Goal: Find specific page/section: Find specific page/section

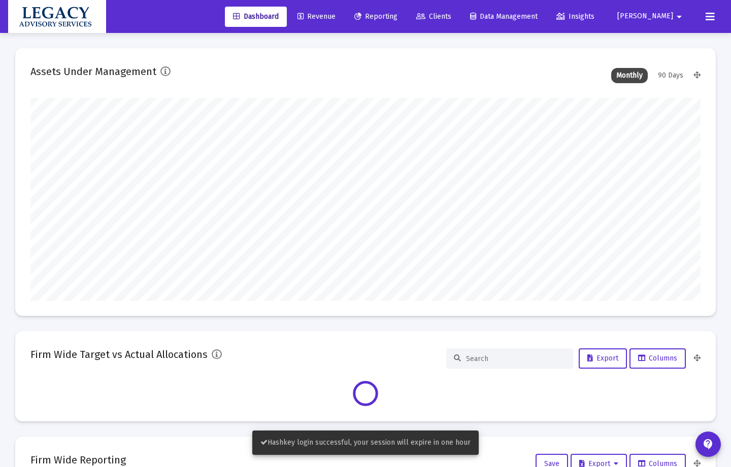
scroll to position [203, 670]
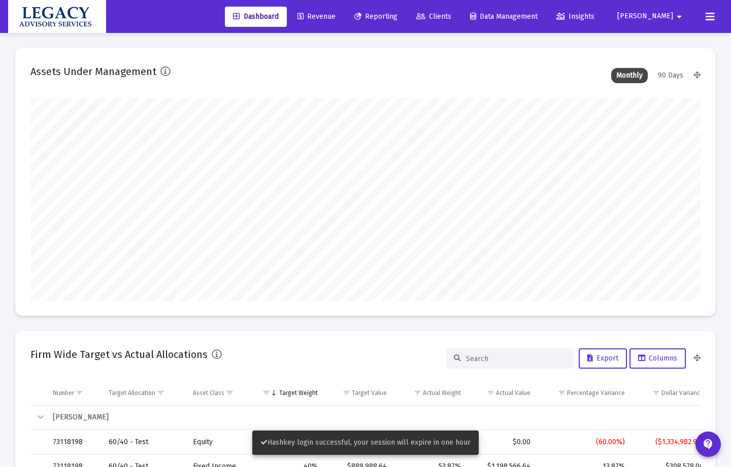
type input "[DATE]"
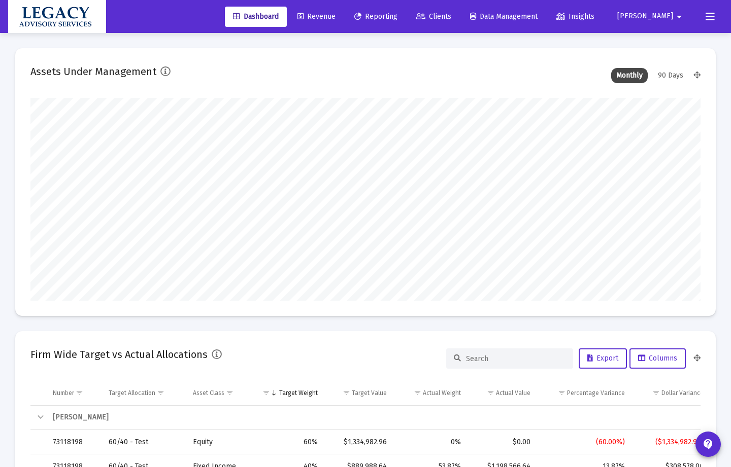
click at [459, 26] on link "Clients" at bounding box center [433, 17] width 51 height 20
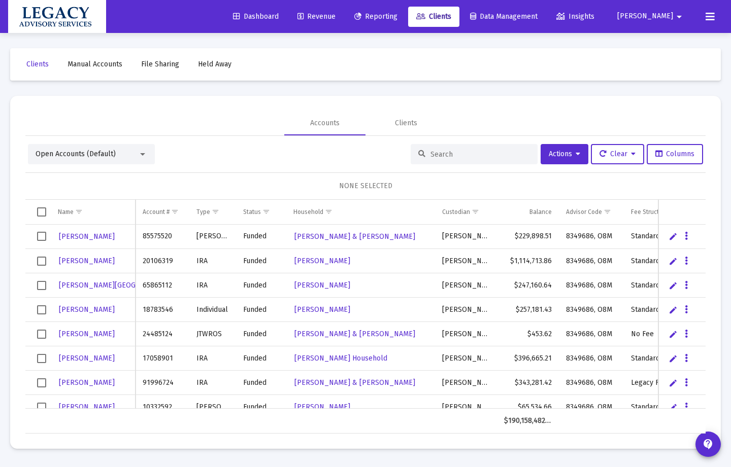
click at [450, 151] on input at bounding box center [479, 154] width 99 height 9
paste input "4355-4396"
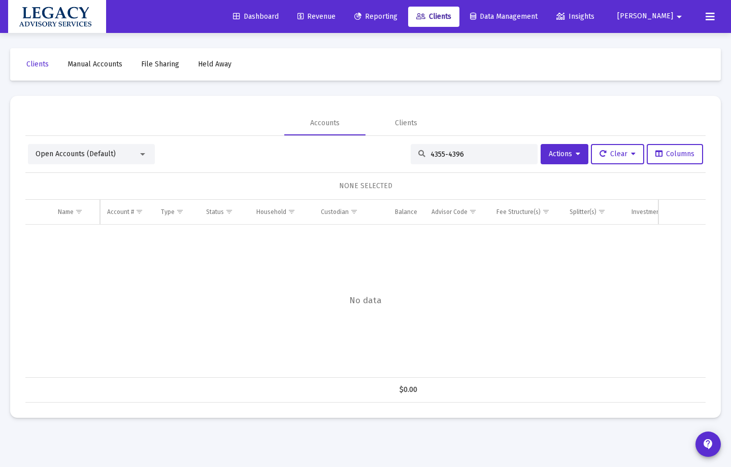
click at [443, 156] on input "4355-4396" at bounding box center [479, 154] width 99 height 9
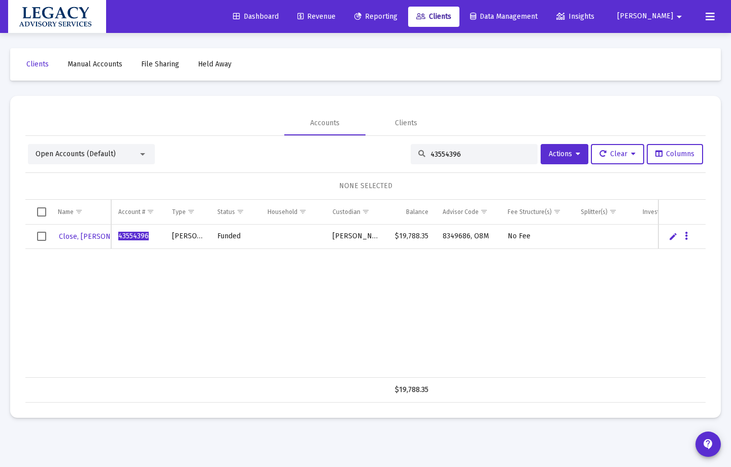
type input "43554396"
drag, startPoint x: 476, startPoint y: 154, endPoint x: 374, endPoint y: 157, distance: 102.0
click at [374, 158] on div "Open Accounts (Default) 43554396 Actions Clear Columns" at bounding box center [365, 154] width 675 height 20
paste input "9810-7024"
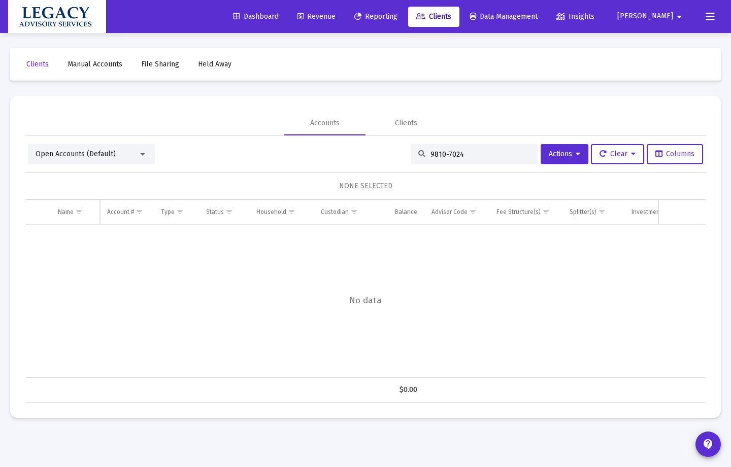
drag, startPoint x: 442, startPoint y: 155, endPoint x: 442, endPoint y: 170, distance: 15.7
click at [442, 155] on input "9810-7024" at bounding box center [479, 154] width 99 height 9
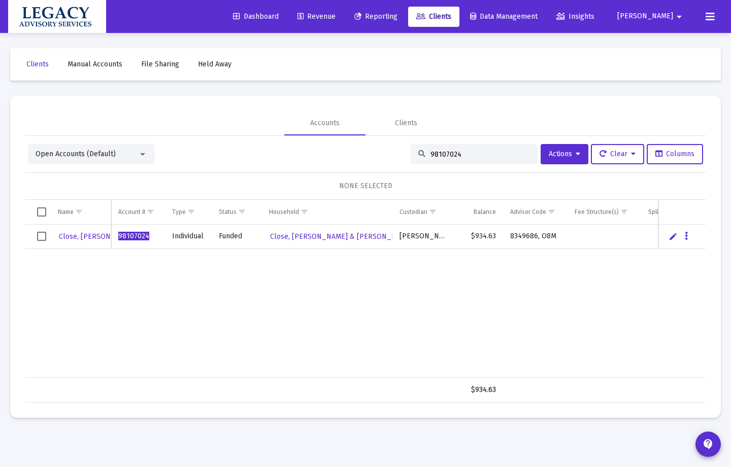
type input "98107024"
